Goal: Check status: Check status

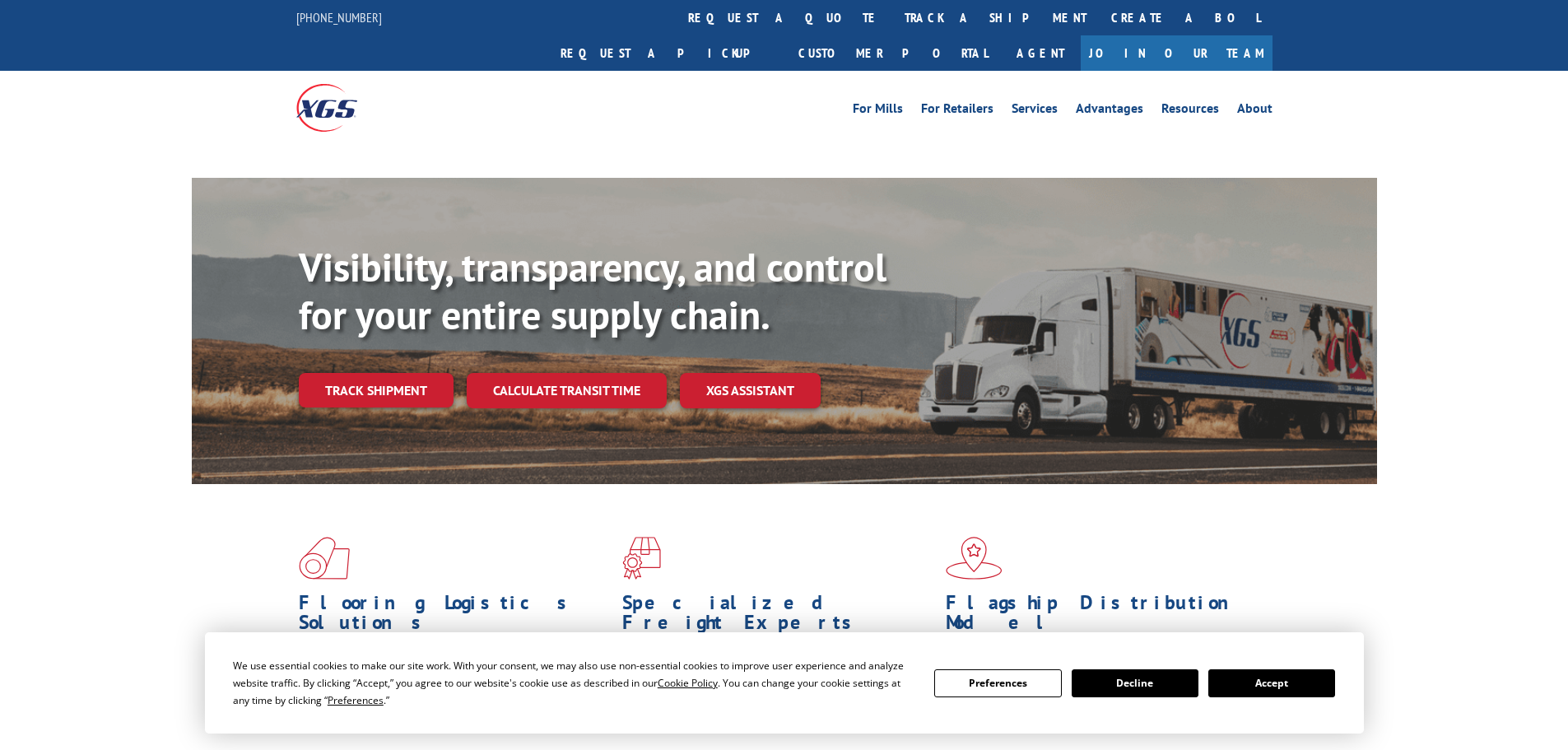
click at [1316, 683] on button "Accept" at bounding box center [1271, 683] width 126 height 28
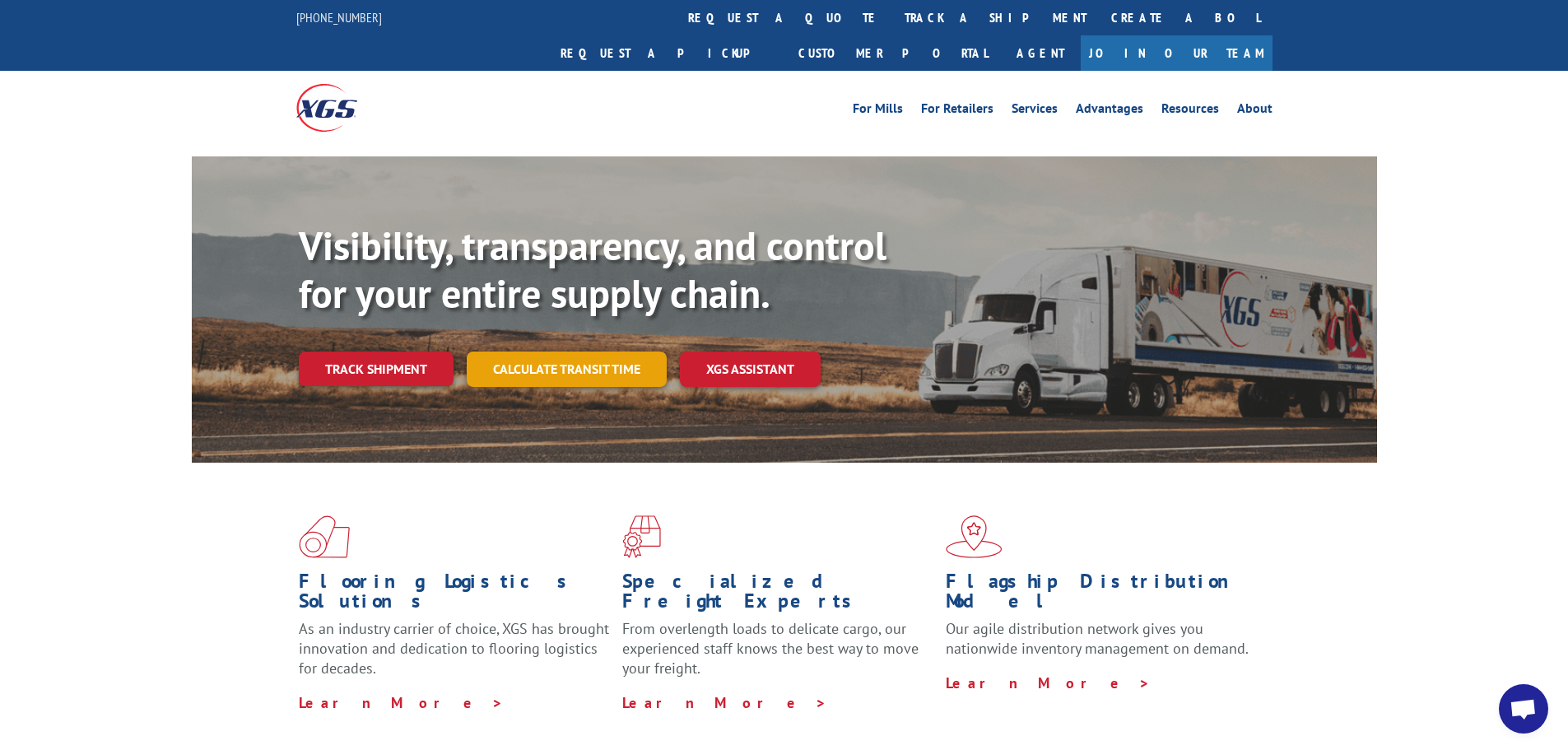
click at [601, 352] on link "Calculate transit time" at bounding box center [566, 369] width 199 height 36
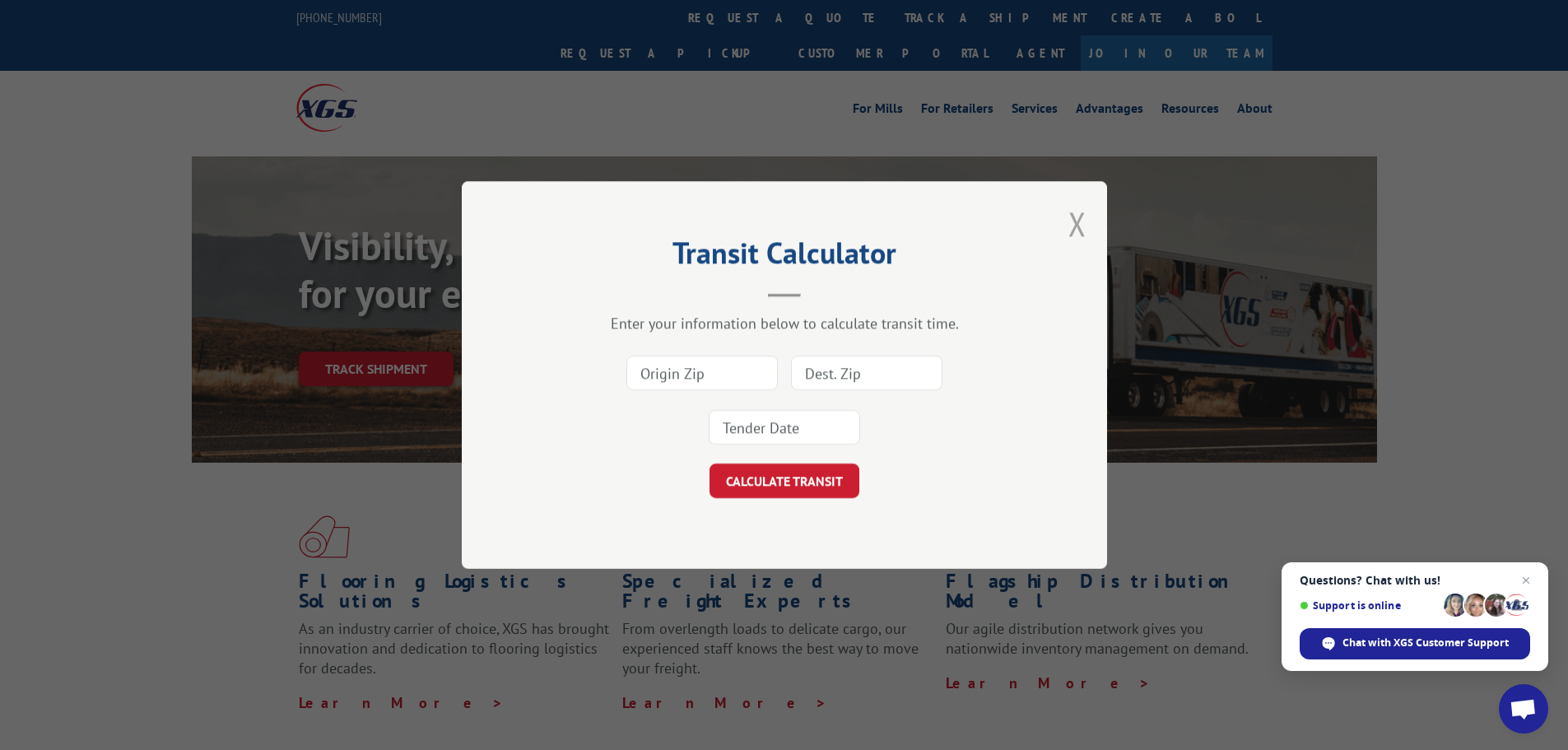
click at [1077, 221] on button "Close modal" at bounding box center [1076, 223] width 18 height 43
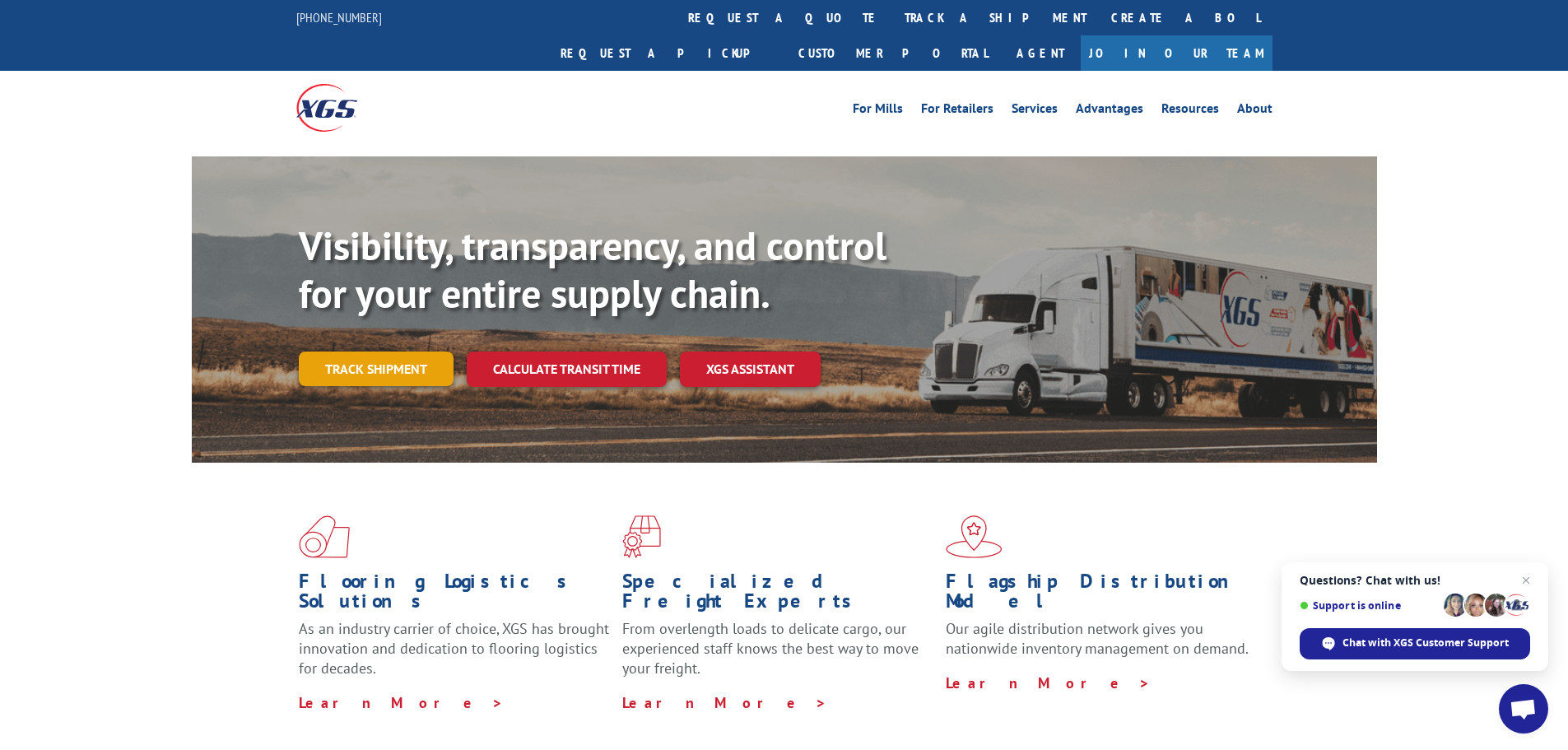
click at [342, 352] on link "Track shipment" at bounding box center [376, 369] width 155 height 35
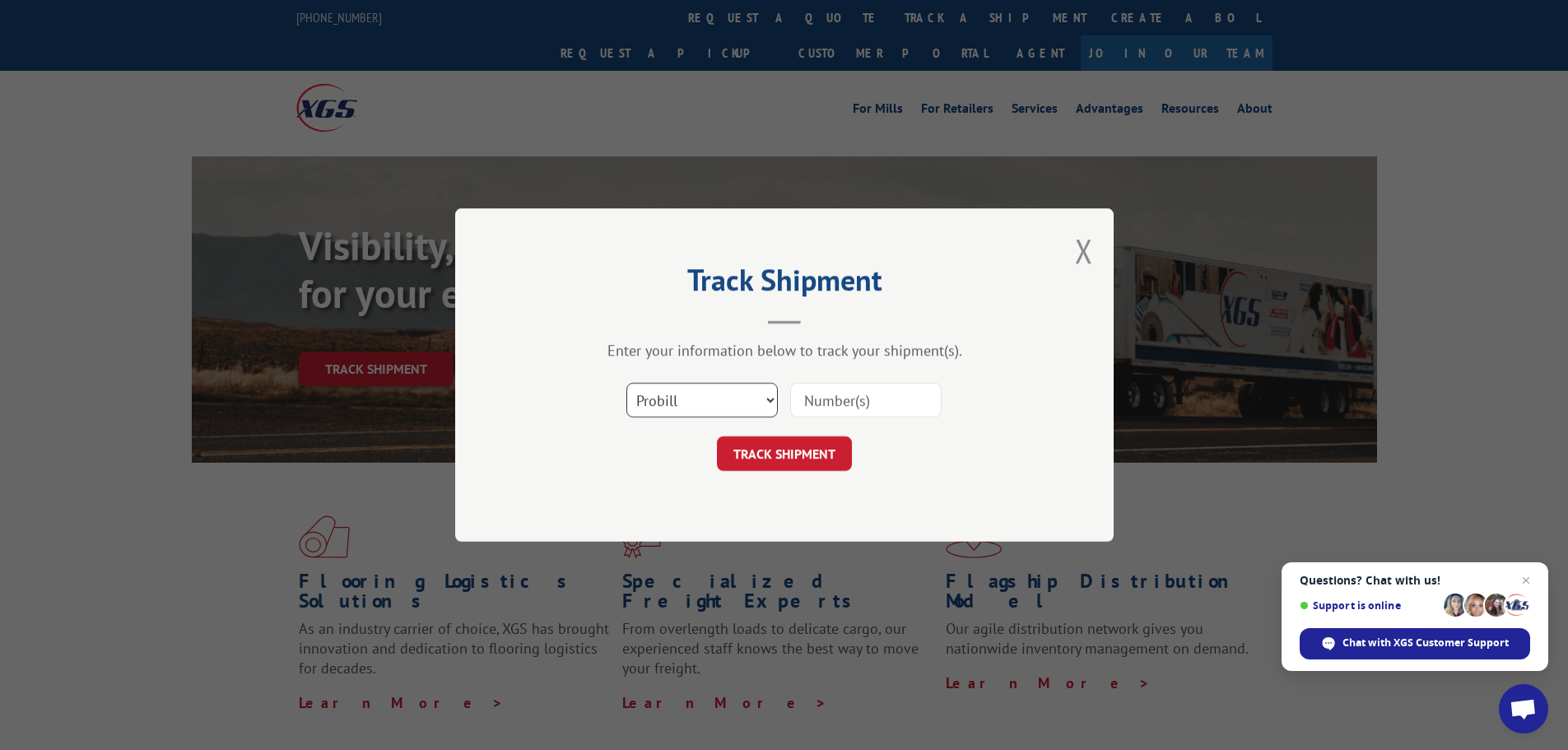
click at [718, 388] on select "Select category... Probill BOL PO" at bounding box center [702, 400] width 151 height 35
select select "bol"
click at [626, 383] on select "Select category... Probill BOL PO" at bounding box center [702, 400] width 151 height 35
click at [837, 407] on input at bounding box center [865, 400] width 151 height 35
paste input "7063671"
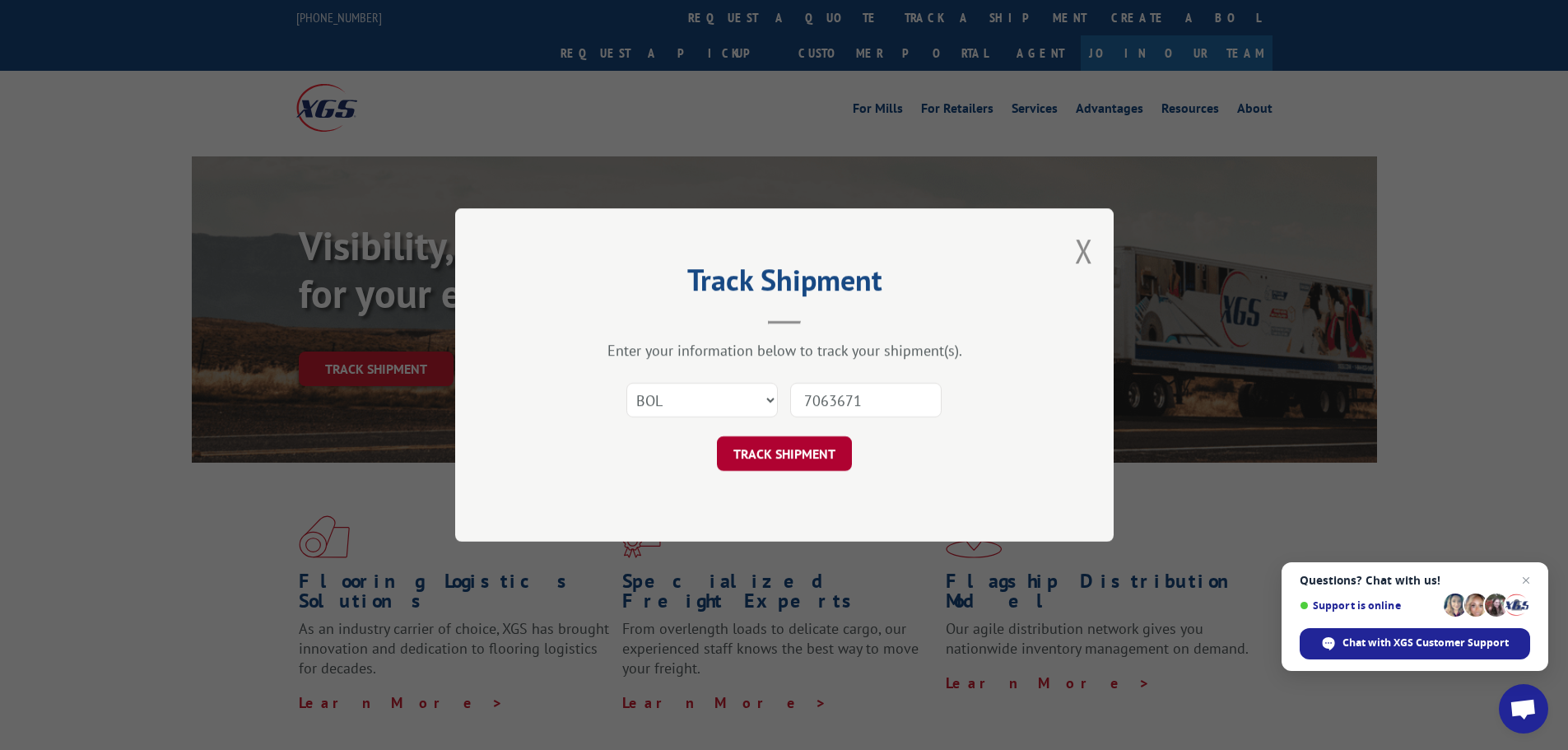
type input "7063671"
click at [771, 459] on button "TRACK SHIPMENT" at bounding box center [784, 454] width 135 height 35
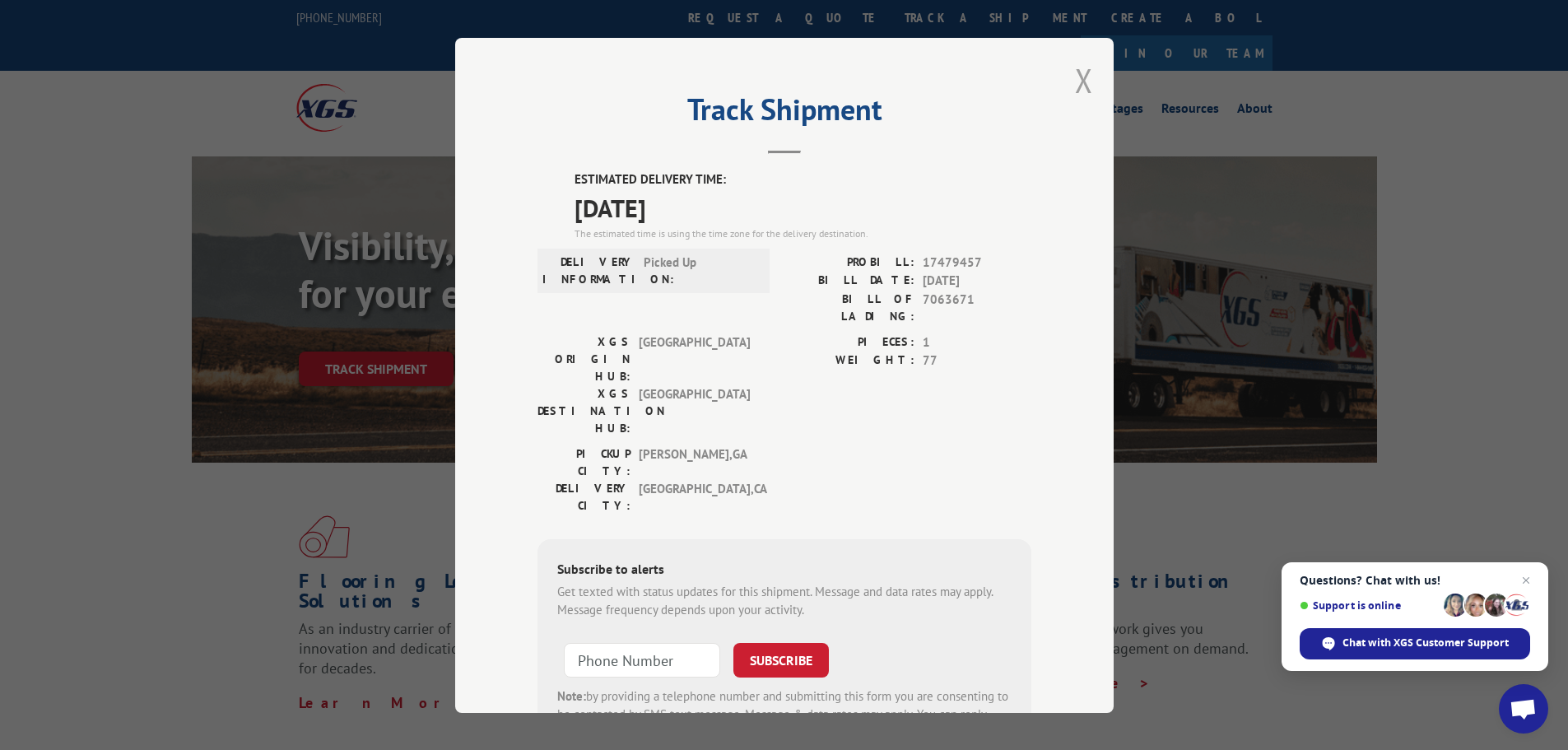
click at [1081, 82] on button "Close modal" at bounding box center [1083, 80] width 18 height 43
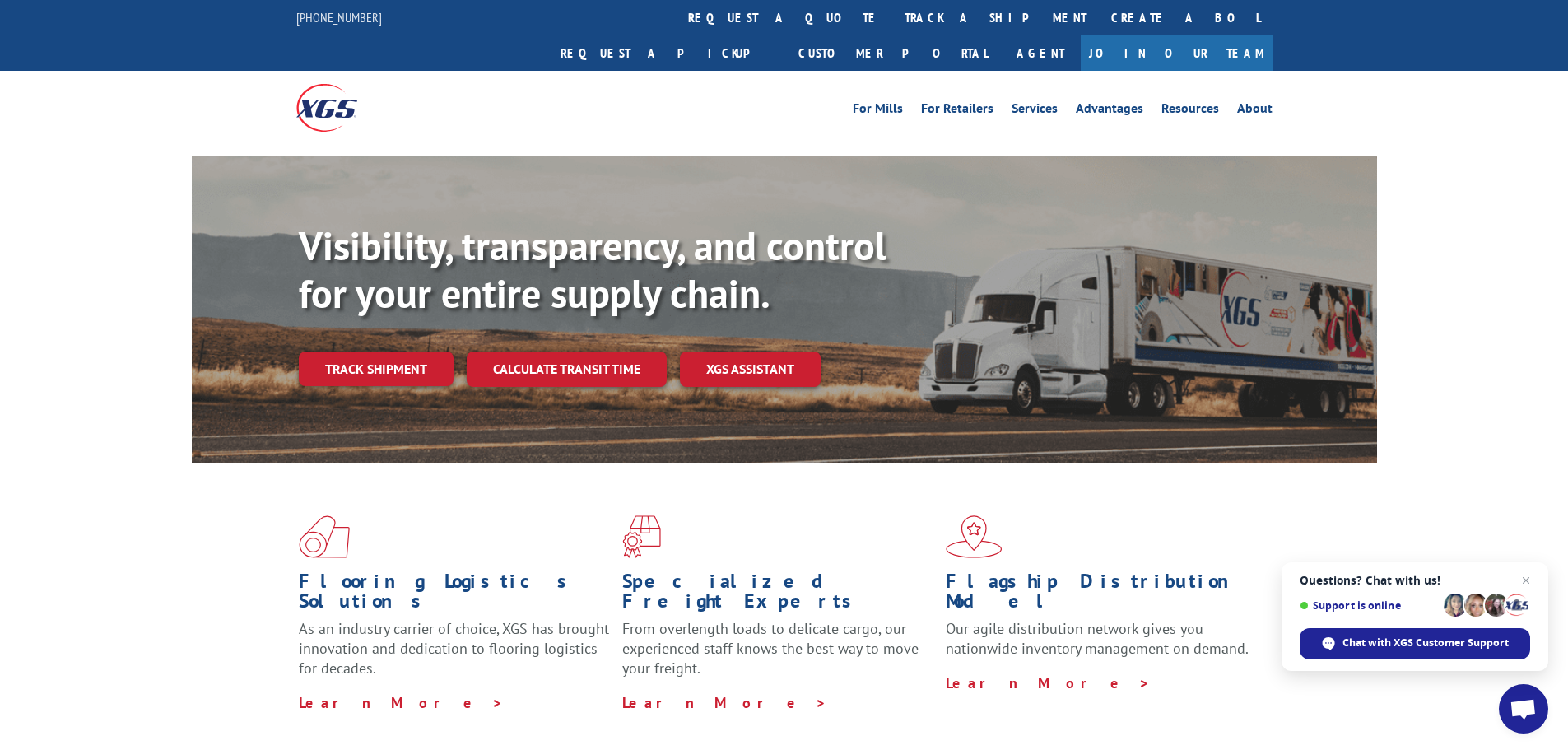
drag, startPoint x: 387, startPoint y: 346, endPoint x: 385, endPoint y: 330, distance: 16.1
click at [388, 352] on link "Track shipment" at bounding box center [376, 369] width 155 height 35
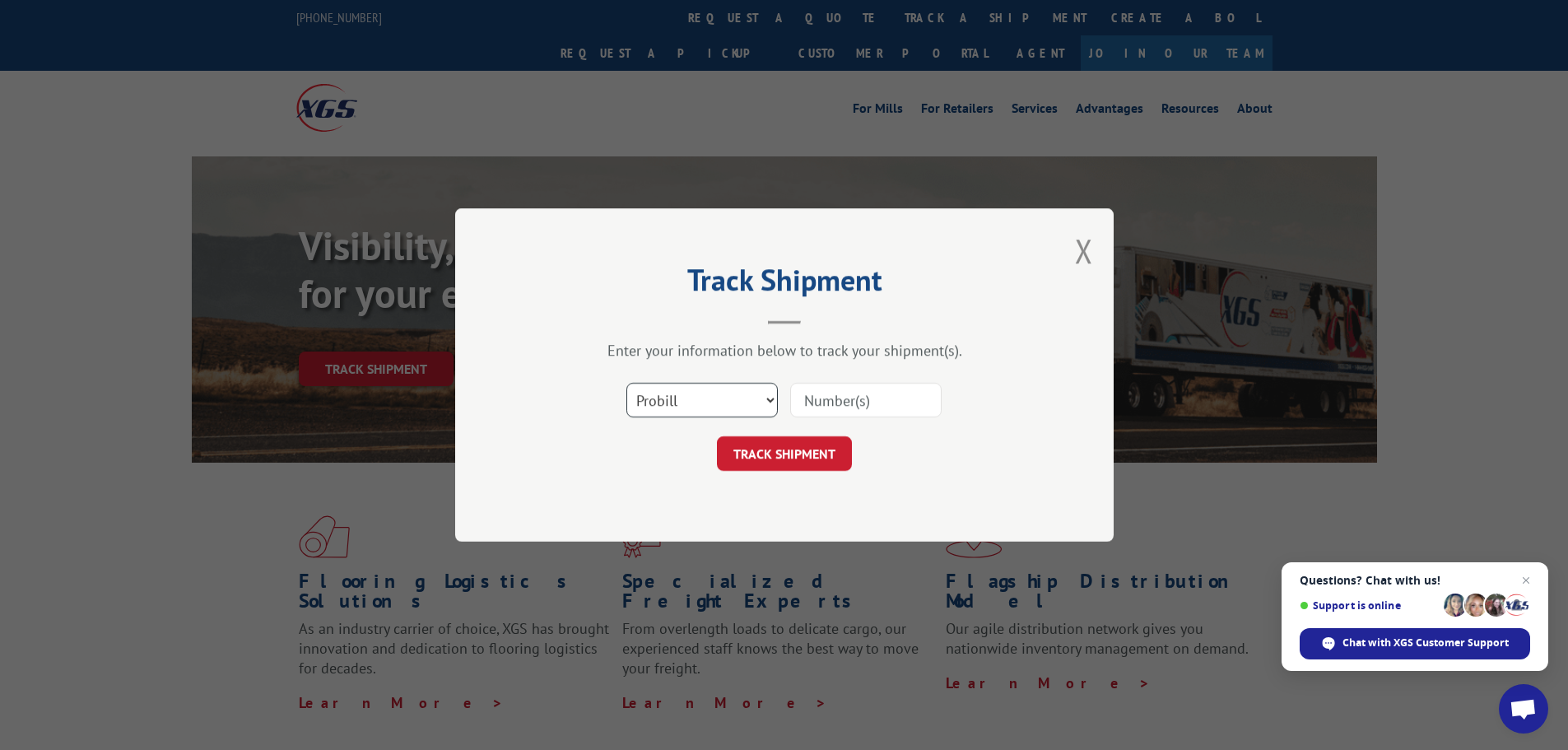
click at [679, 403] on select "Select category... Probill BOL PO" at bounding box center [702, 400] width 151 height 35
select select "bol"
click at [626, 383] on select "Select category... Probill BOL PO" at bounding box center [702, 400] width 151 height 35
click at [835, 401] on input at bounding box center [865, 400] width 151 height 35
paste input "7048655"
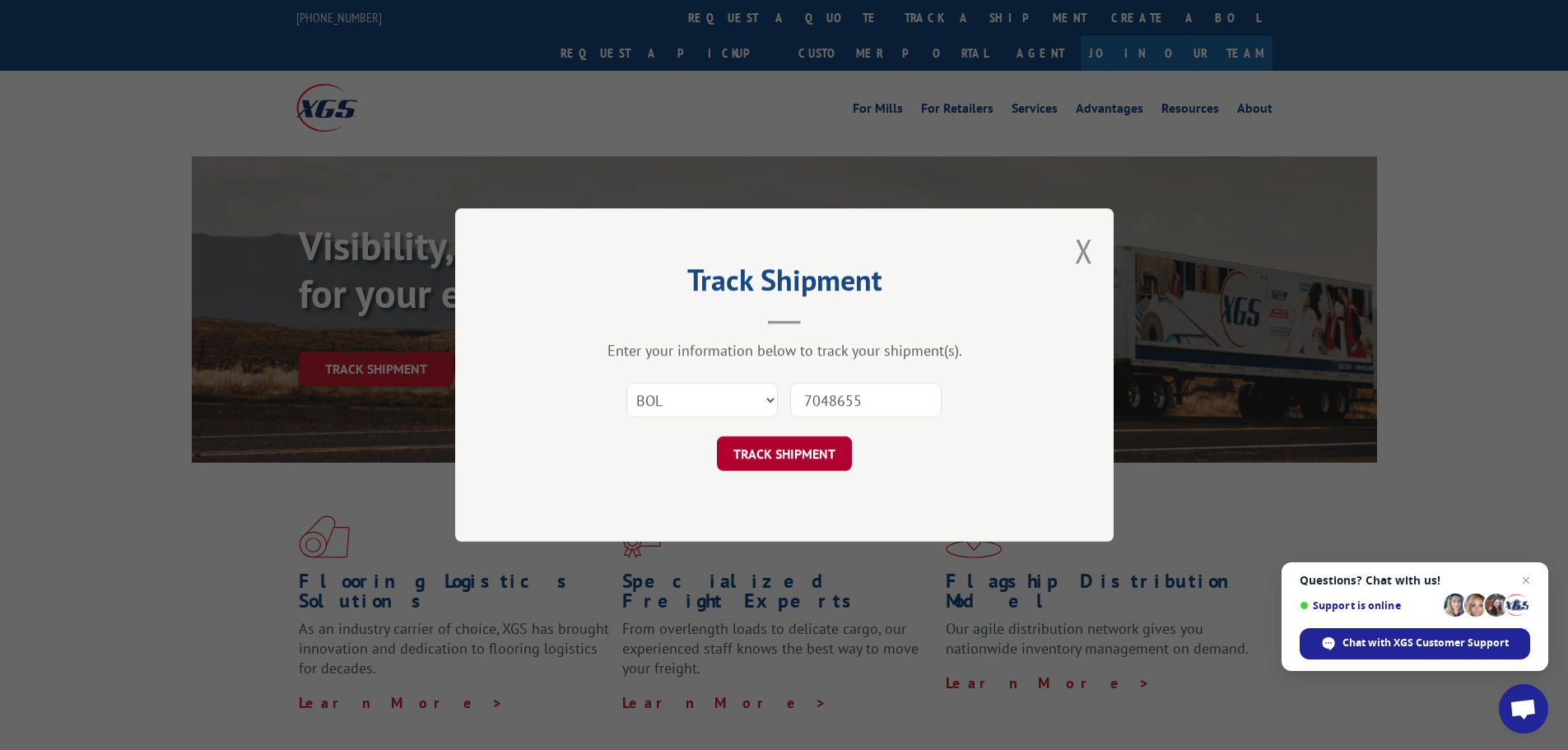
type input "7048655"
click at [785, 463] on button "TRACK SHIPMENT" at bounding box center [784, 454] width 135 height 35
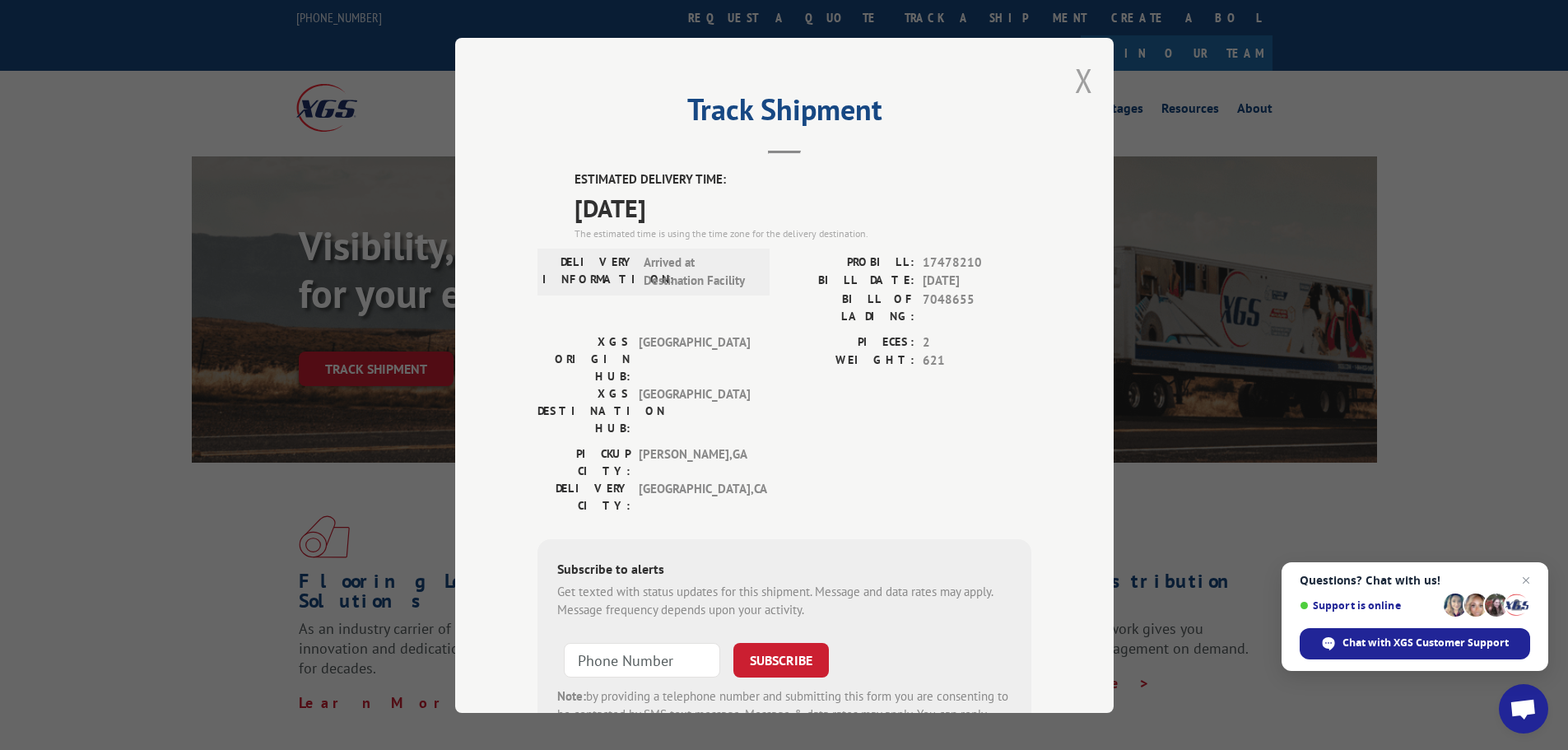
click at [1081, 77] on button "Close modal" at bounding box center [1083, 80] width 18 height 43
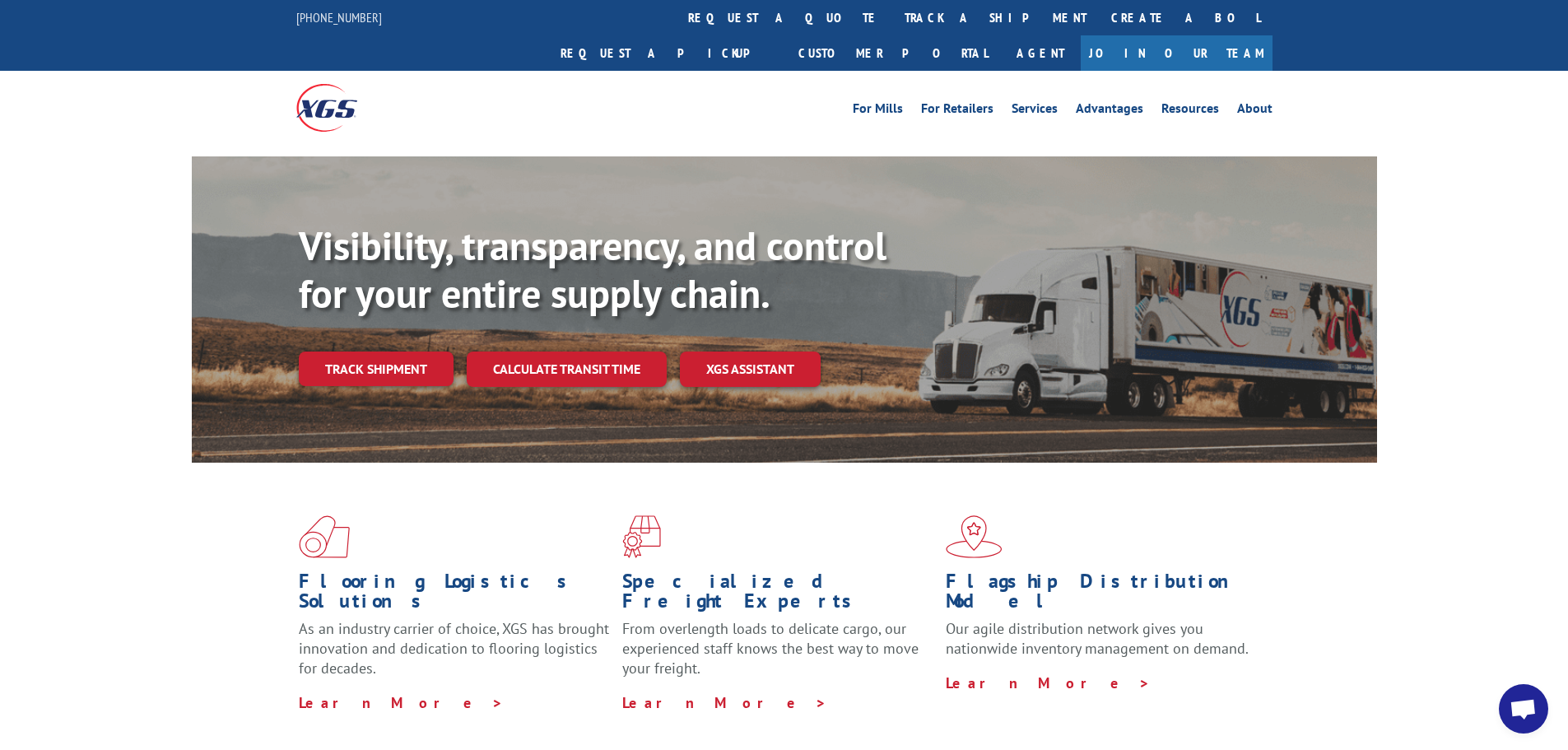
click at [370, 354] on div "Visibility, transparency, and control for your entire supply chain. Track shipm…" at bounding box center [837, 337] width 1078 height 229
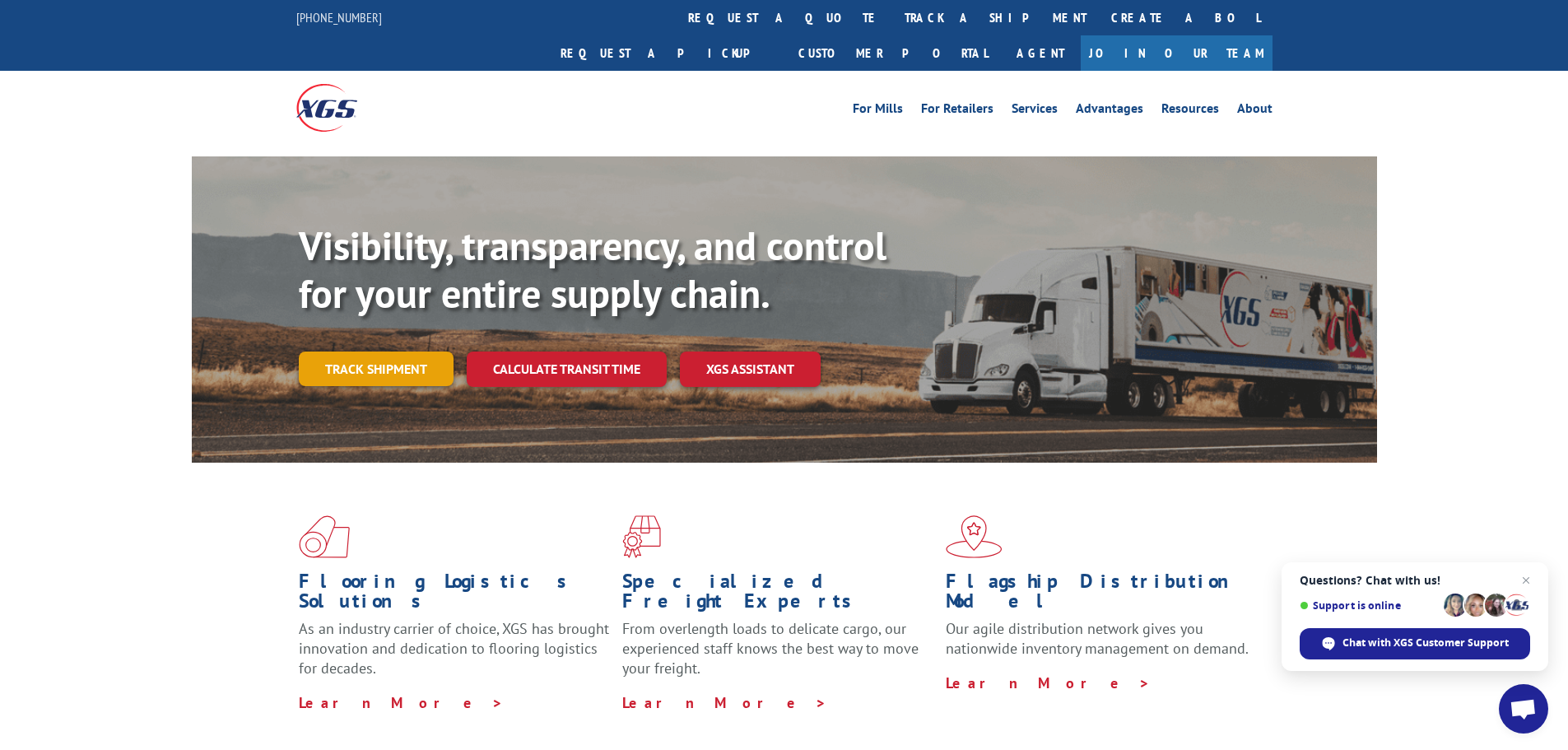
click at [353, 352] on link "Track shipment" at bounding box center [376, 369] width 155 height 35
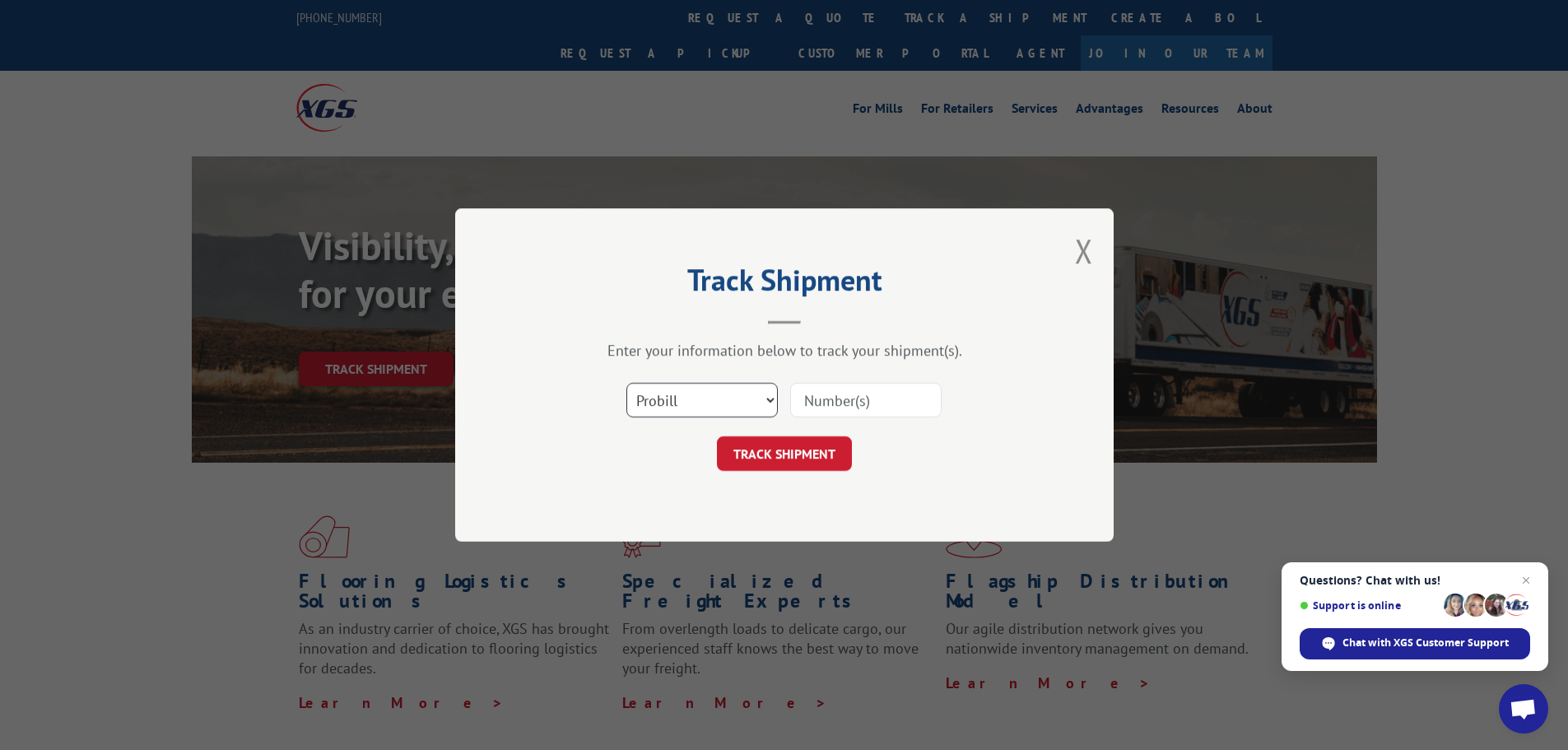
click at [725, 396] on select "Select category... Probill BOL PO" at bounding box center [702, 400] width 151 height 35
select select "bol"
click at [626, 383] on select "Select category... Probill BOL PO" at bounding box center [702, 400] width 151 height 35
click at [865, 382] on div at bounding box center [865, 399] width 151 height 38
click at [846, 409] on input at bounding box center [865, 400] width 151 height 35
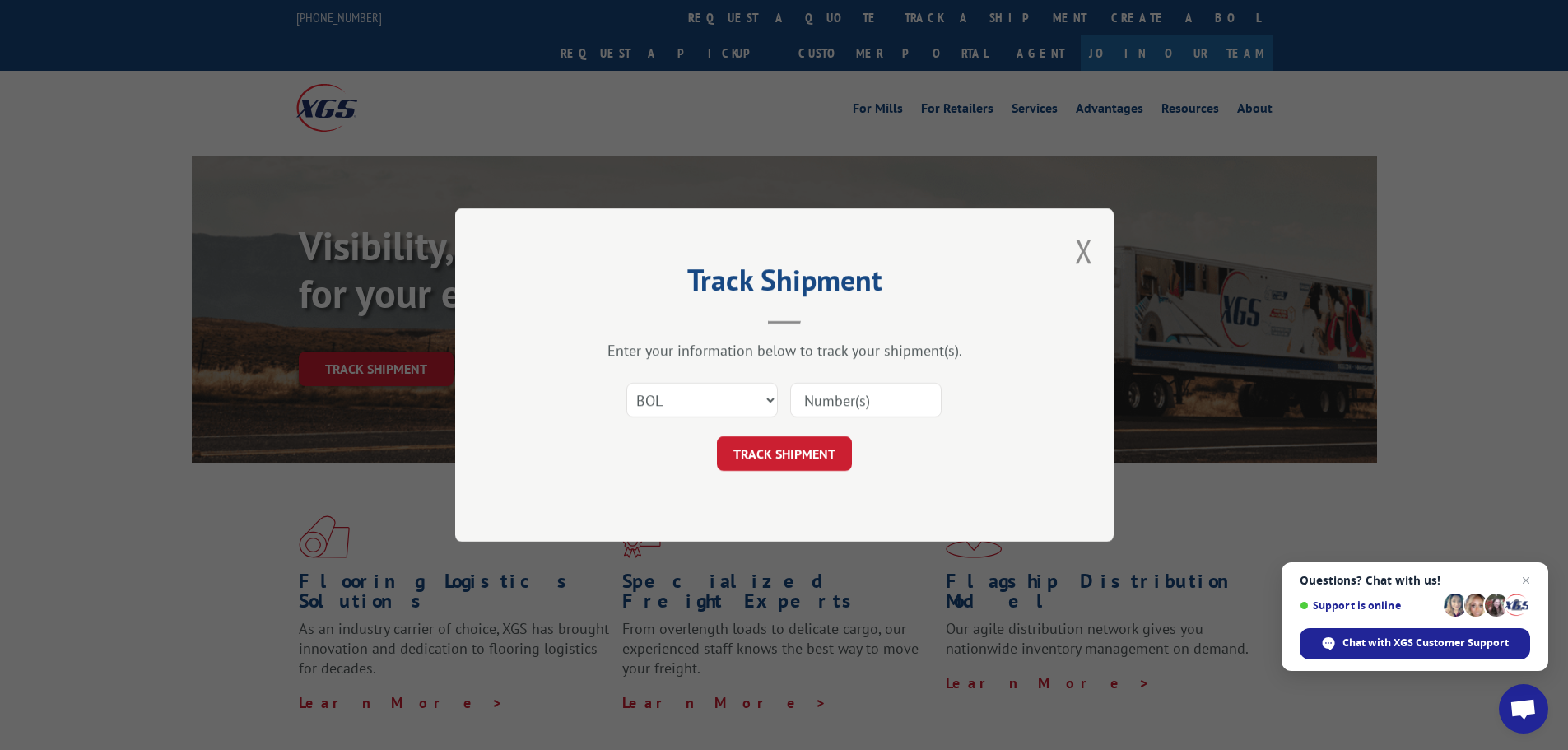
paste input "5529259"
type input "5529259"
click at [788, 443] on button "TRACK SHIPMENT" at bounding box center [784, 454] width 135 height 35
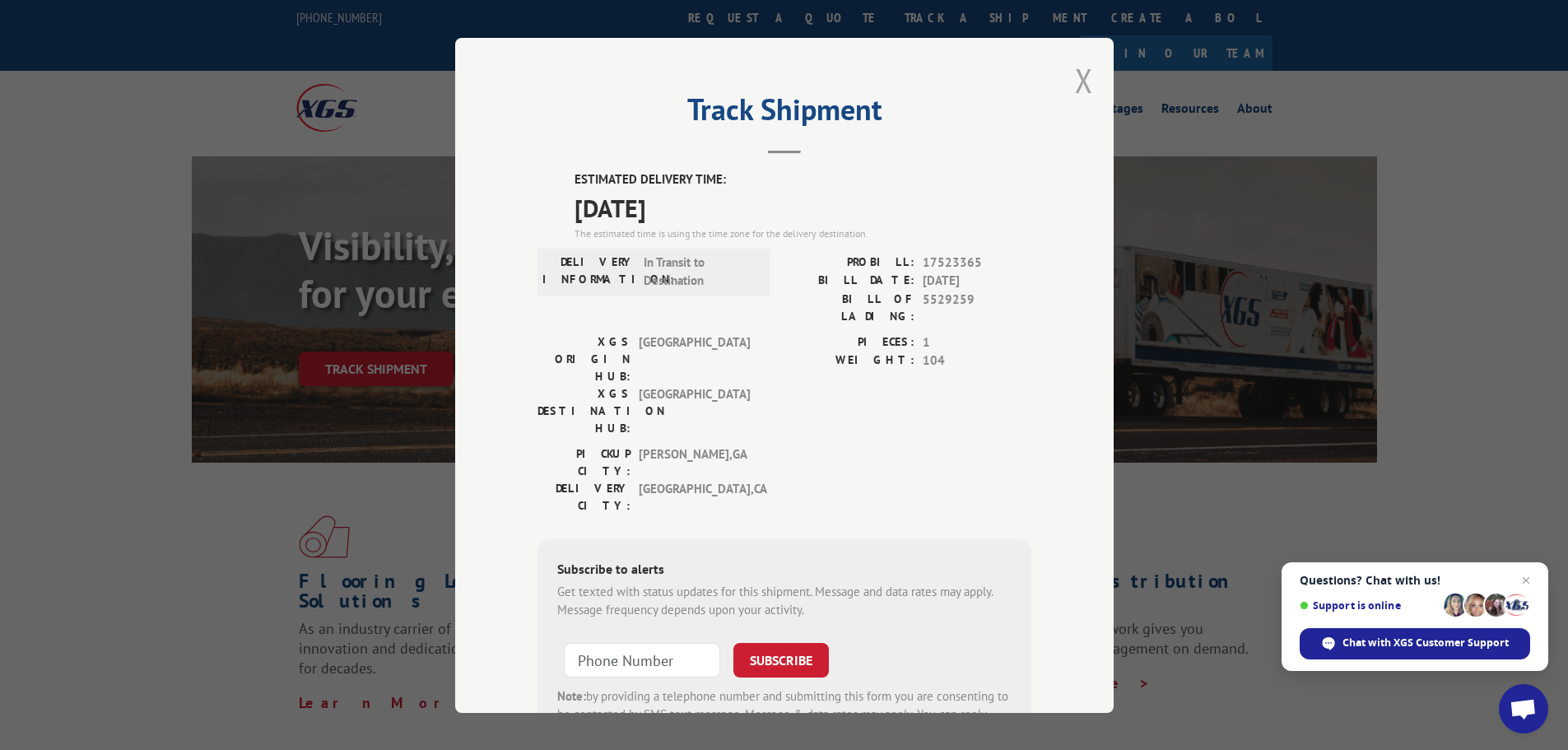
click at [1075, 92] on button "Close modal" at bounding box center [1083, 80] width 18 height 43
